Goal: Navigation & Orientation: Find specific page/section

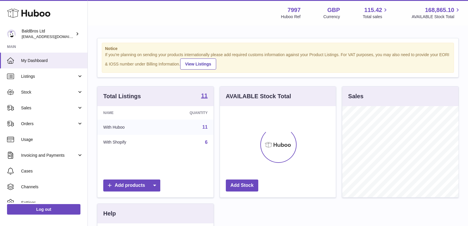
scroll to position [91, 116]
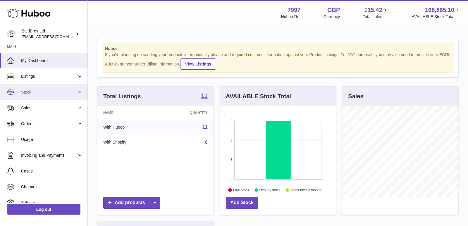
click at [60, 93] on span "Stock" at bounding box center [49, 92] width 56 height 6
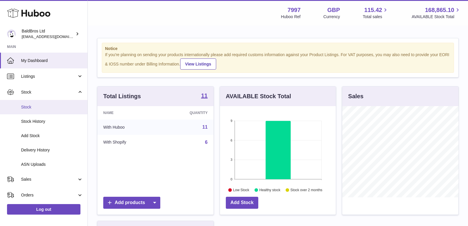
click at [49, 109] on span "Stock" at bounding box center [52, 107] width 62 height 6
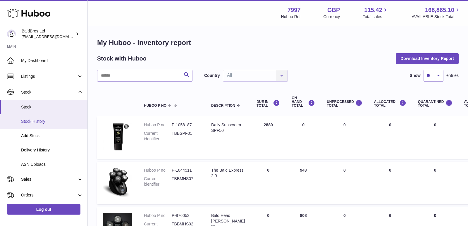
click at [52, 119] on span "Stock History" at bounding box center [52, 122] width 62 height 6
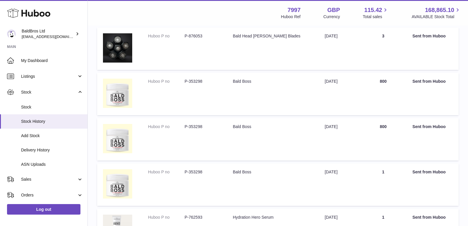
scroll to position [80, 0]
click at [36, 107] on span "Stock" at bounding box center [52, 107] width 62 height 6
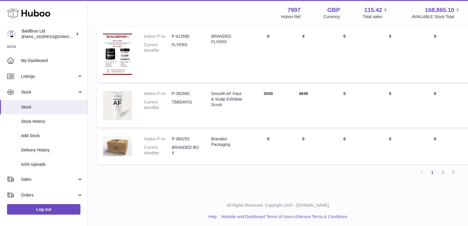
scroll to position [401, 0]
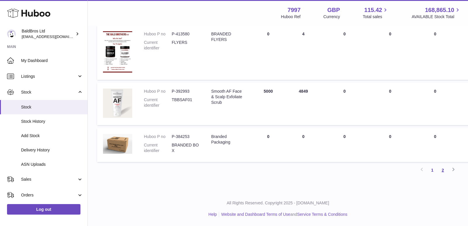
click at [440, 170] on link "2" at bounding box center [442, 170] width 11 height 11
